Goal: Find specific page/section: Find specific page/section

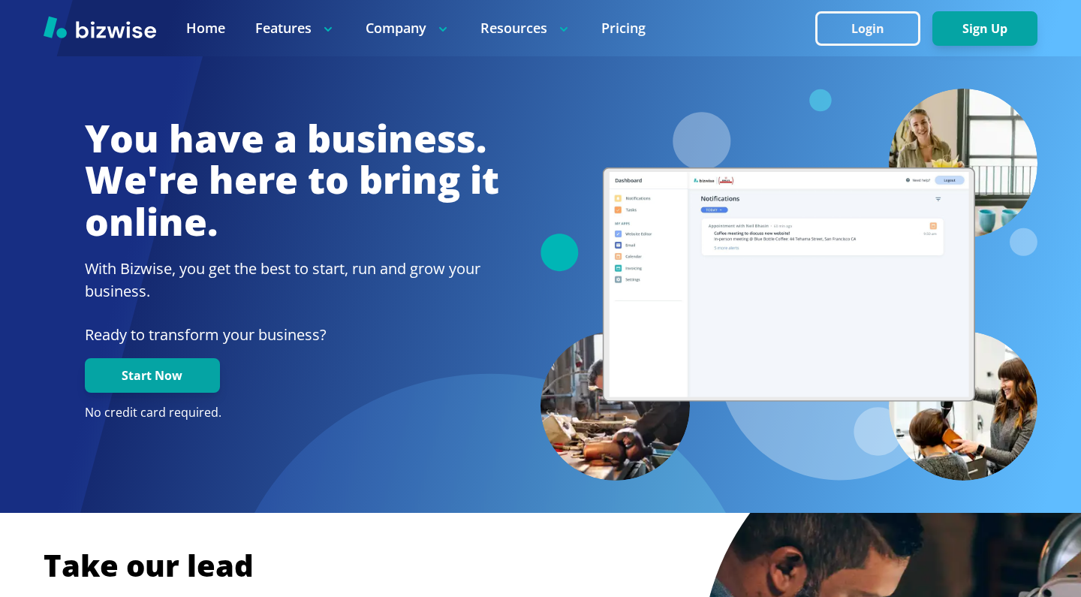
scroll to position [3004, 0]
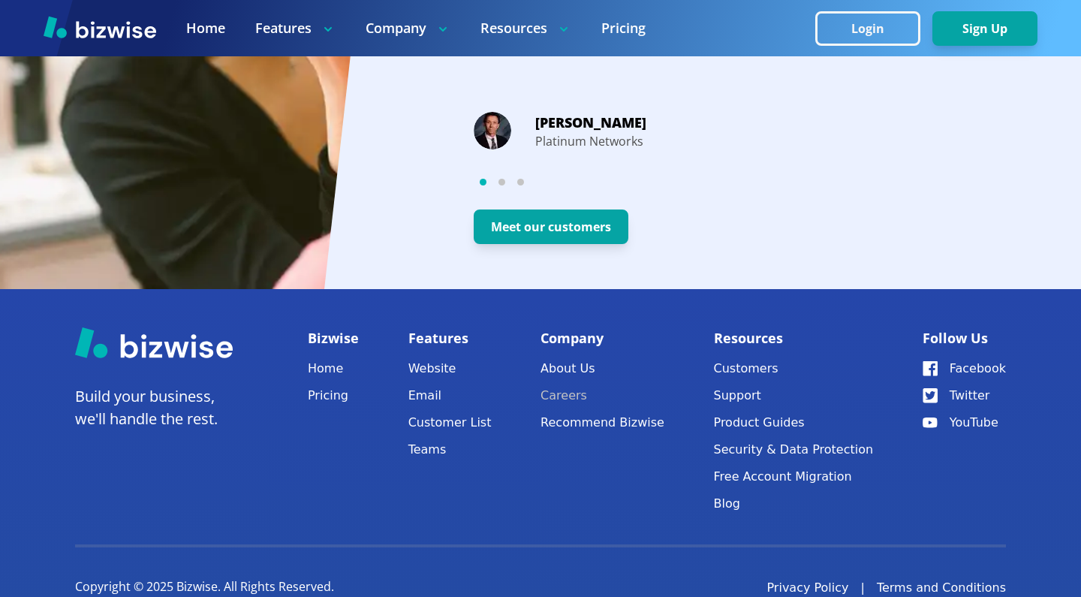
click at [576, 385] on link "Careers" at bounding box center [603, 395] width 124 height 21
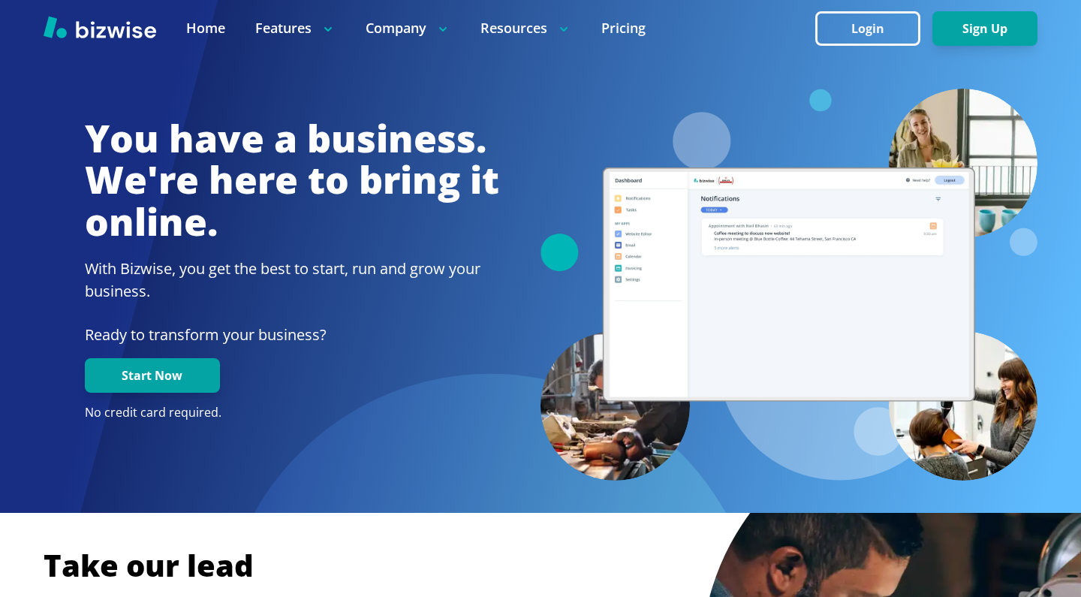
click at [560, 380] on div at bounding box center [789, 285] width 497 height 392
